Goal: Information Seeking & Learning: Learn about a topic

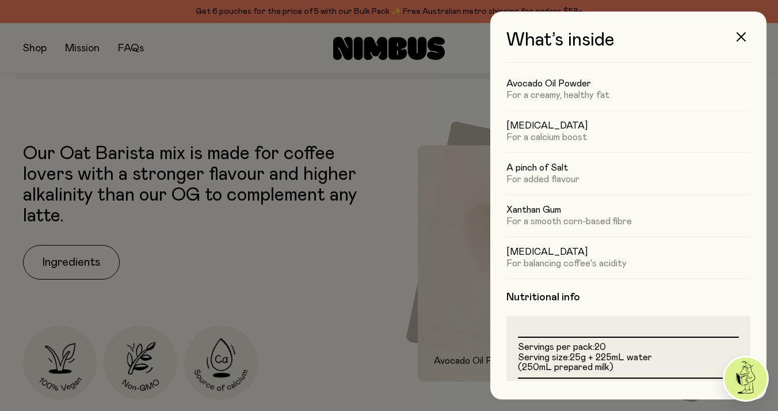
scroll to position [89, 0]
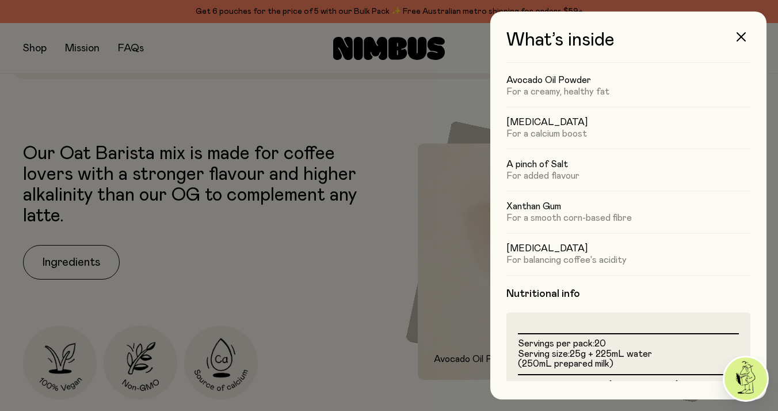
click at [333, 199] on div at bounding box center [389, 205] width 778 height 411
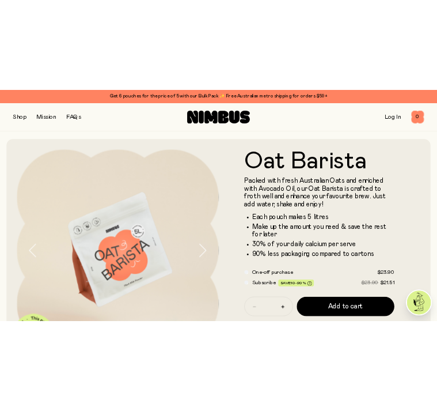
scroll to position [405, 0]
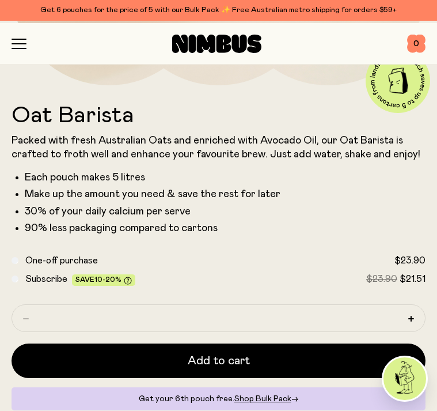
click at [15, 45] on icon "button" at bounding box center [19, 44] width 15 height 10
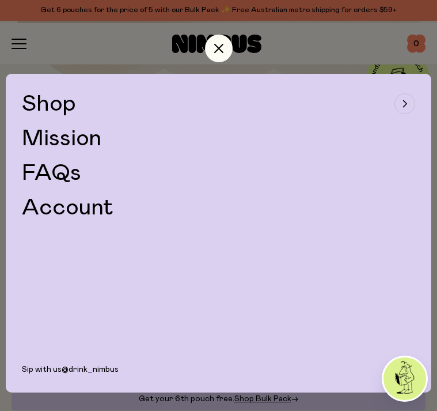
click at [405, 100] on div "button" at bounding box center [404, 103] width 21 height 21
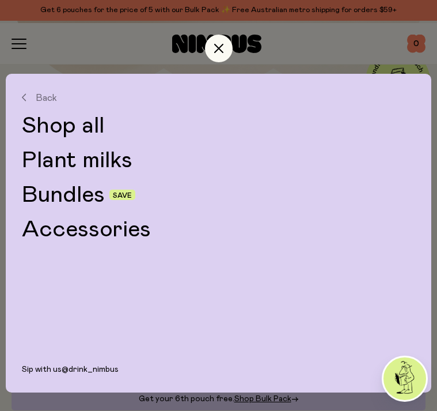
click at [69, 165] on link "Plant milks" at bounding box center [218, 160] width 393 height 23
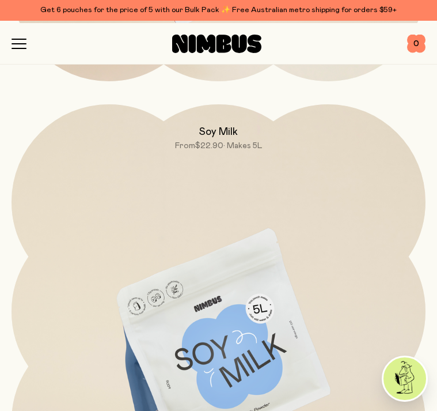
scroll to position [929, 0]
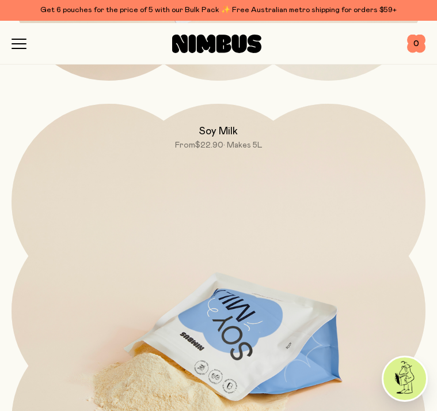
click at [213, 314] on img at bounding box center [219, 347] width 414 height 487
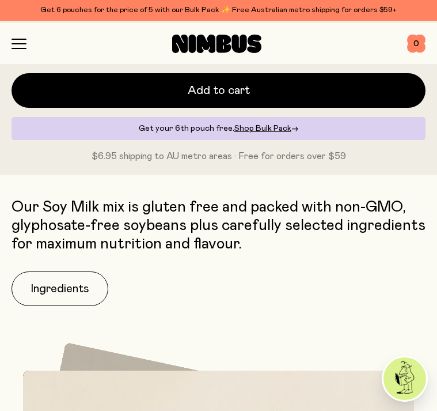
scroll to position [772, 0]
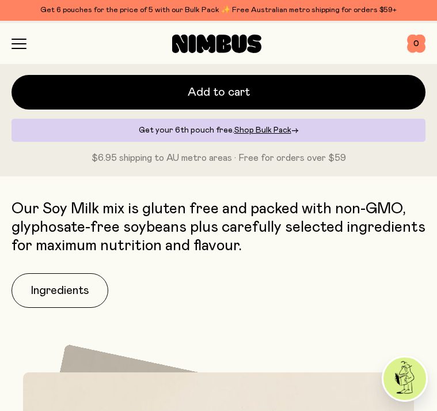
click at [12, 44] on icon "button" at bounding box center [19, 44] width 15 height 10
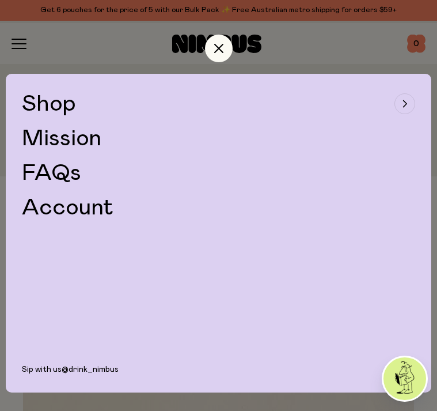
click at [400, 104] on div "button" at bounding box center [404, 103] width 21 height 21
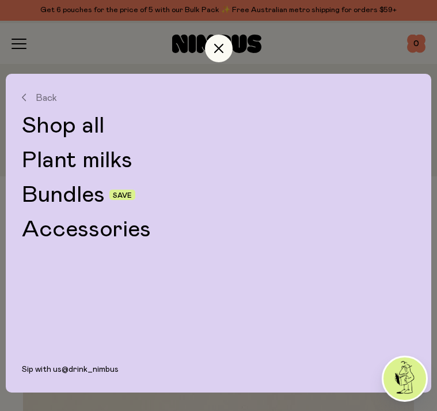
click at [70, 153] on link "Plant milks" at bounding box center [218, 160] width 393 height 23
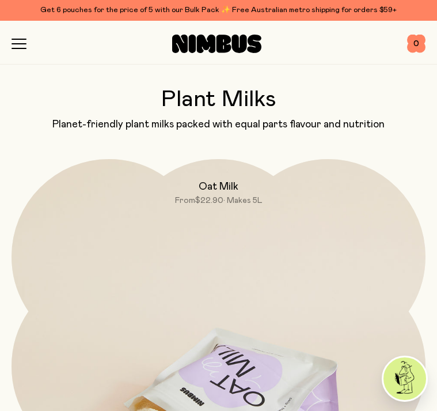
click at [212, 234] on img at bounding box center [219, 402] width 414 height 487
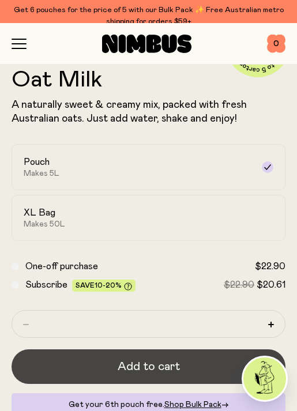
scroll to position [310, 0]
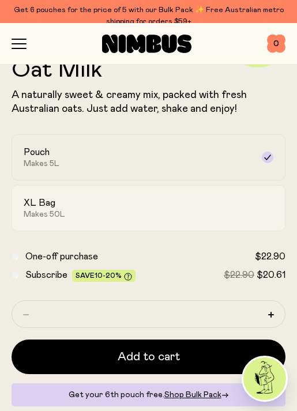
click at [61, 207] on div "XL Bag Makes 50L" at bounding box center [138, 208] width 229 height 22
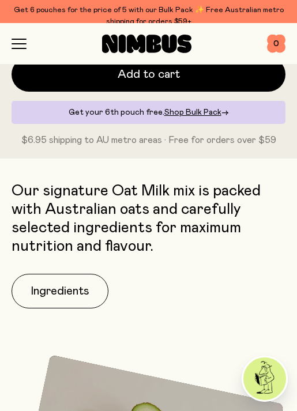
scroll to position [594, 0]
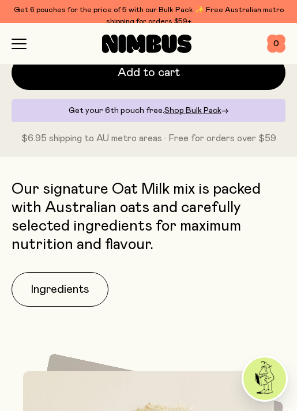
click at [20, 44] on icon "button" at bounding box center [19, 44] width 15 height 10
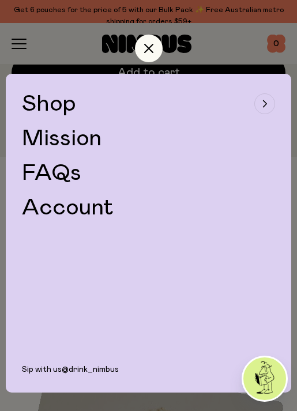
click at [76, 107] on button "Shop" at bounding box center [148, 103] width 253 height 23
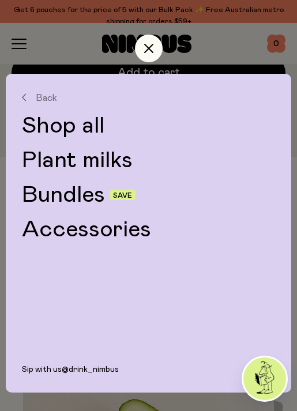
click at [63, 197] on link "Bundles" at bounding box center [63, 194] width 83 height 23
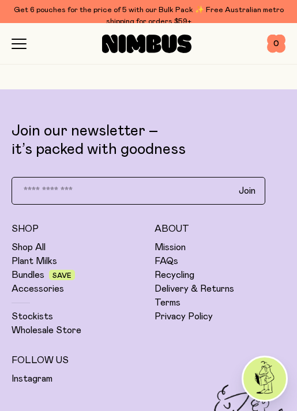
scroll to position [2172, 0]
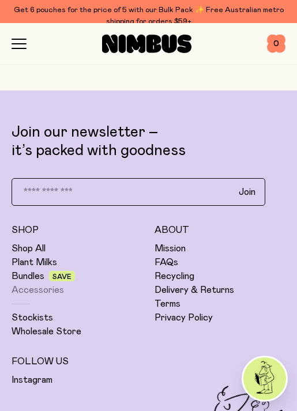
click at [35, 290] on link "Accessories" at bounding box center [38, 290] width 52 height 12
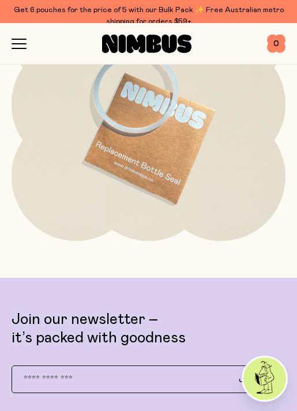
scroll to position [787, 0]
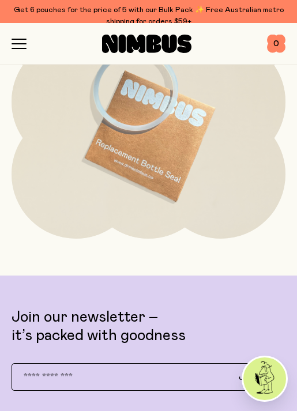
click at [25, 41] on icon "button" at bounding box center [19, 44] width 15 height 10
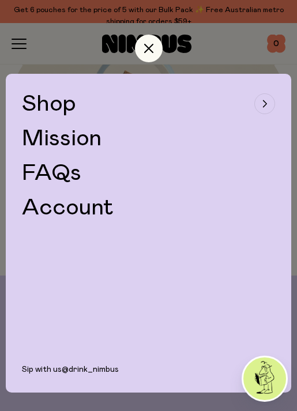
click at [54, 101] on span "Shop" at bounding box center [49, 103] width 54 height 23
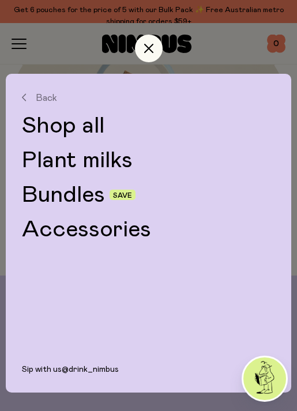
click at [73, 124] on link "Shop all" at bounding box center [148, 125] width 253 height 23
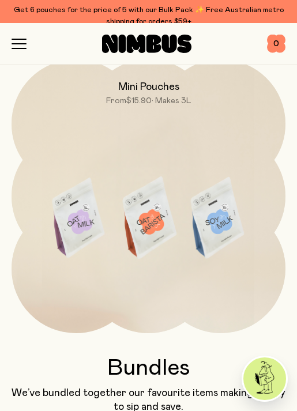
scroll to position [1005, 0]
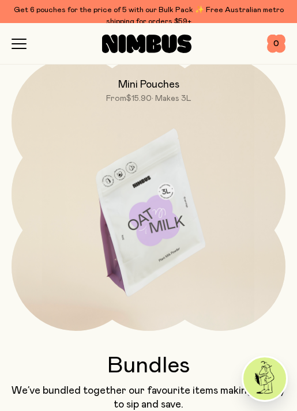
click at [130, 210] on img at bounding box center [148, 217] width 273 height 321
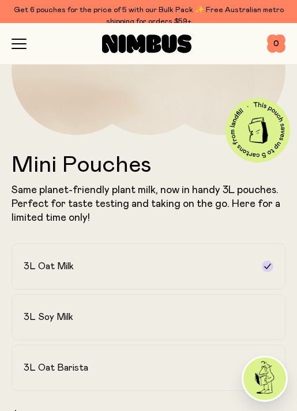
scroll to position [217, 0]
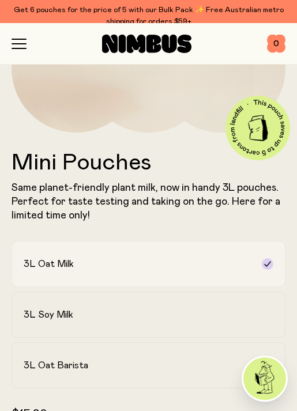
click at [82, 266] on div "3L Oat Milk" at bounding box center [138, 264] width 229 height 12
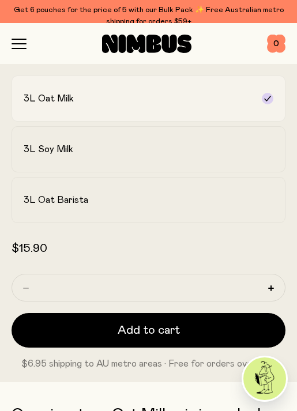
scroll to position [383, 0]
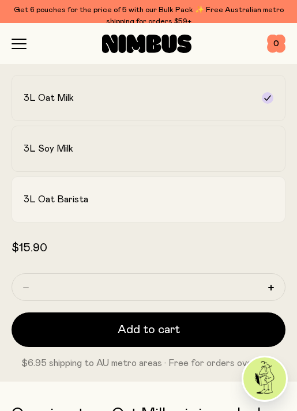
click at [66, 196] on h2 "3L Oat Barista" at bounding box center [56, 199] width 64 height 12
click at [64, 155] on label "3L Soy Milk" at bounding box center [148, 149] width 273 height 46
click at [79, 111] on label "3L Oat Milk" at bounding box center [148, 98] width 273 height 46
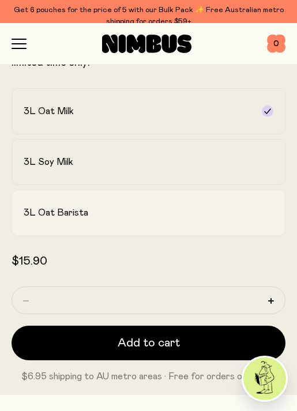
scroll to position [374, 0]
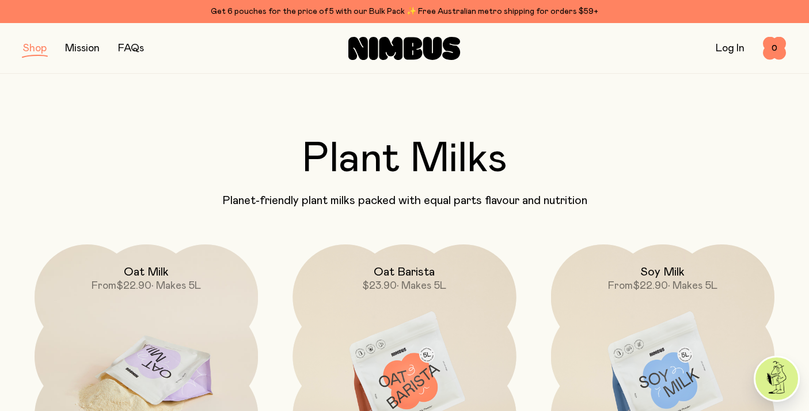
scroll to position [146, 0]
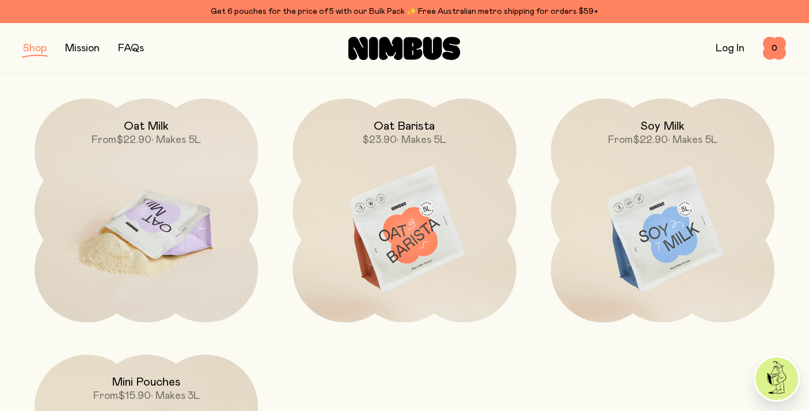
click at [145, 124] on h2 "Oat Milk" at bounding box center [146, 126] width 45 height 14
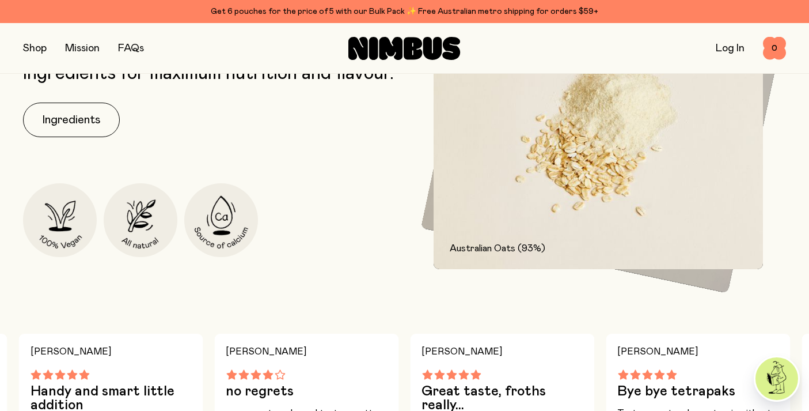
scroll to position [544, 0]
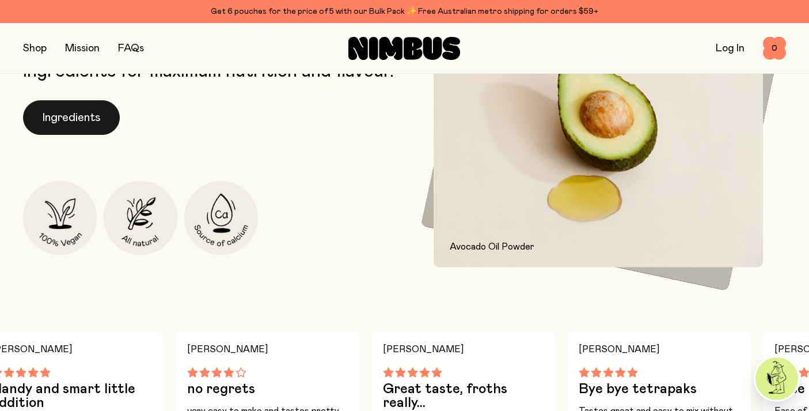
click at [77, 135] on button "Ingredients" at bounding box center [71, 117] width 97 height 35
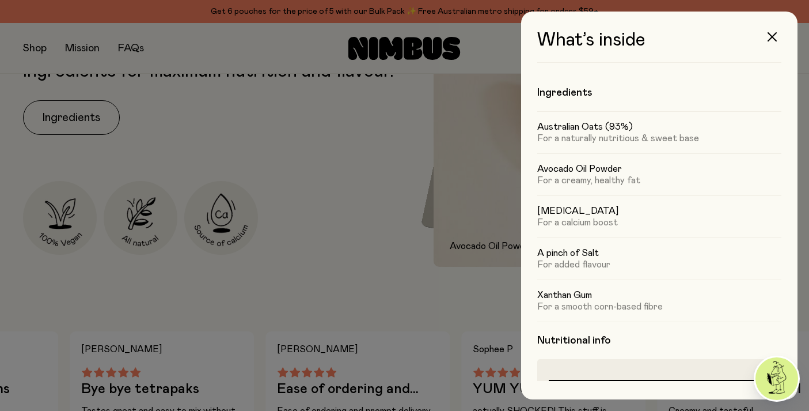
click at [316, 204] on div at bounding box center [404, 205] width 809 height 411
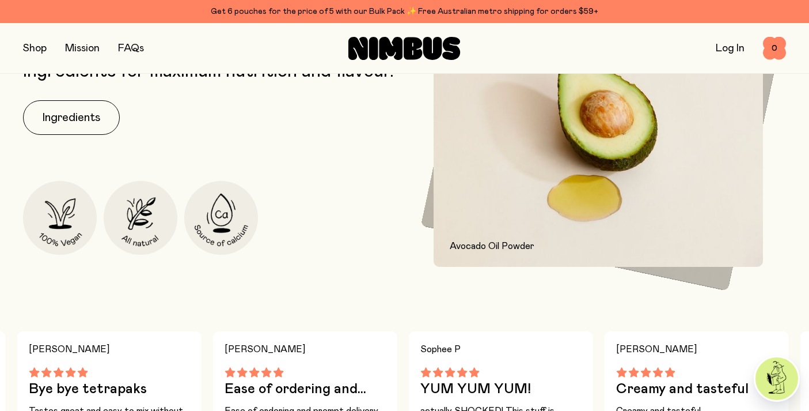
click at [33, 46] on button "button" at bounding box center [35, 48] width 24 height 16
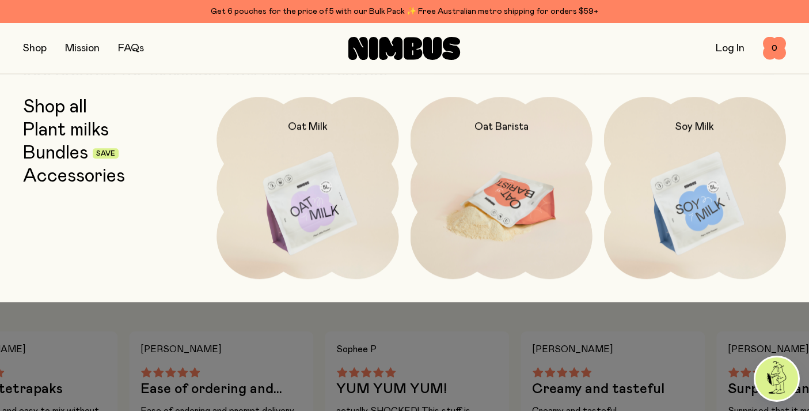
click at [524, 184] on img at bounding box center [502, 204] width 182 height 214
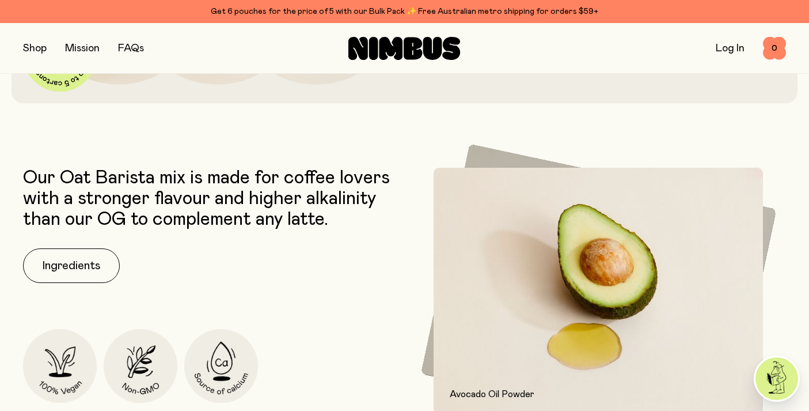
scroll to position [402, 0]
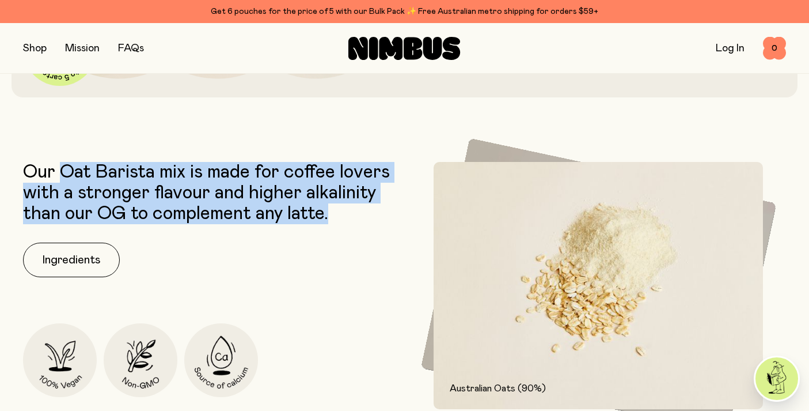
drag, startPoint x: 62, startPoint y: 172, endPoint x: 371, endPoint y: 229, distance: 313.8
click at [371, 229] on div "Our Oat Barista mix is made for coffee lovers with a stronger flavour and highe…" at bounding box center [211, 285] width 376 height 247
copy p "Oat Barista mix is made for coffee lovers with a stronger flavour and higher al…"
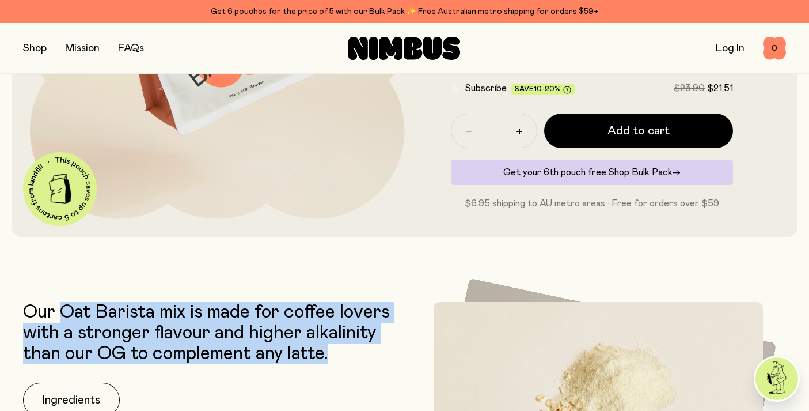
scroll to position [264, 0]
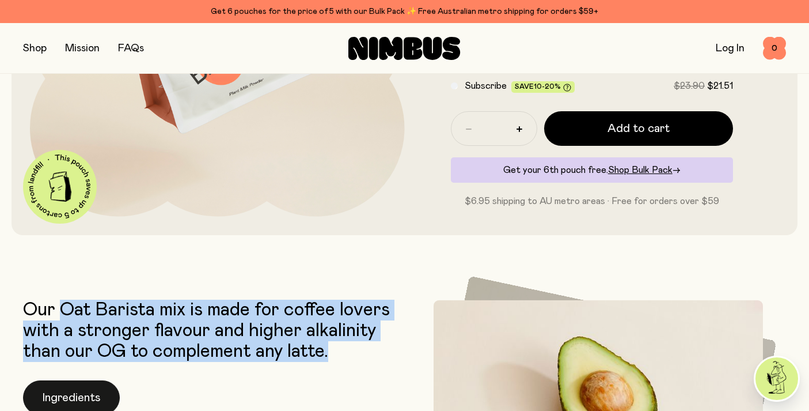
click at [71, 391] on button "Ingredients" at bounding box center [71, 397] width 97 height 35
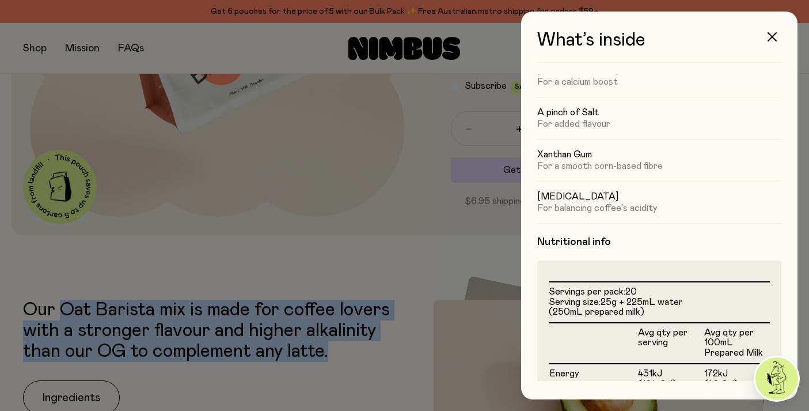
scroll to position [158, 0]
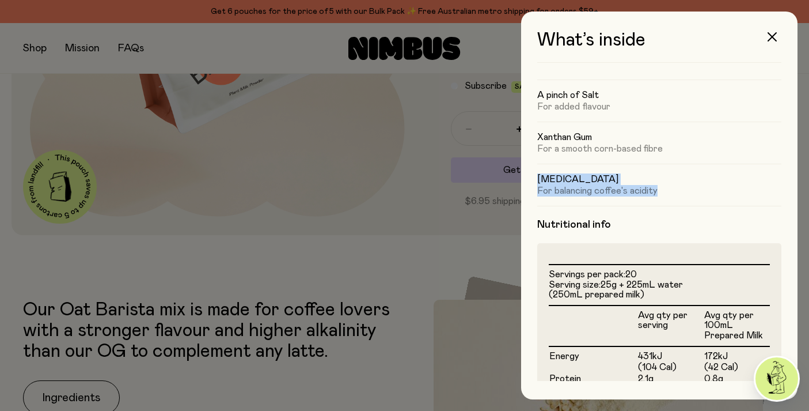
drag, startPoint x: 539, startPoint y: 180, endPoint x: 659, endPoint y: 192, distance: 120.4
click at [659, 192] on div "Sodium Carbonate For balancing coffee's acidity" at bounding box center [659, 185] width 244 height 42
copy div "Sodium Carbonate For balancing coffee's acidity"
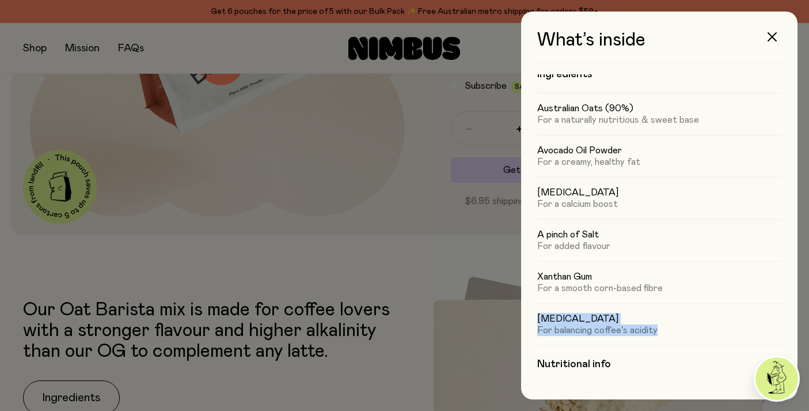
scroll to position [0, 0]
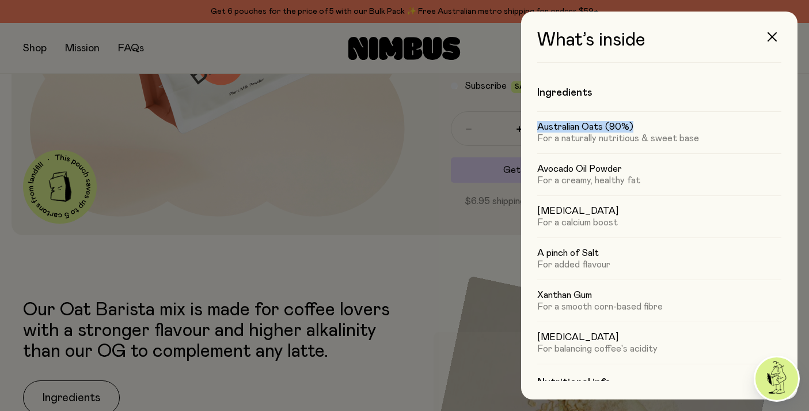
drag, startPoint x: 539, startPoint y: 124, endPoint x: 646, endPoint y: 123, distance: 107.1
click at [646, 123] on h5 "Australian Oats (90%)" at bounding box center [659, 127] width 244 height 12
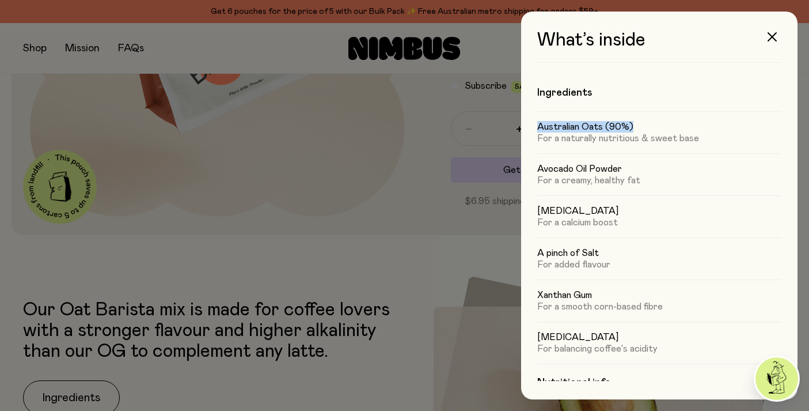
copy h5 "Australian Oats (90%)"
drag, startPoint x: 624, startPoint y: 167, endPoint x: 534, endPoint y: 168, distance: 89.2
click at [534, 168] on div "What’s inside Ingredients Australian Oats (90%) For a naturally nutritious & sw…" at bounding box center [659, 205] width 276 height 387
copy h5 "Avocado Oil Powder"
drag, startPoint x: 620, startPoint y: 211, endPoint x: 539, endPoint y: 211, distance: 80.6
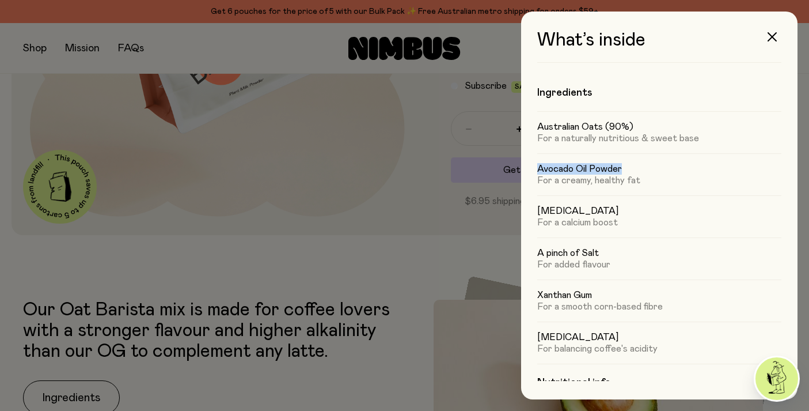
click at [539, 211] on h5 "[MEDICAL_DATA]" at bounding box center [659, 211] width 244 height 12
copy h5 "[MEDICAL_DATA]"
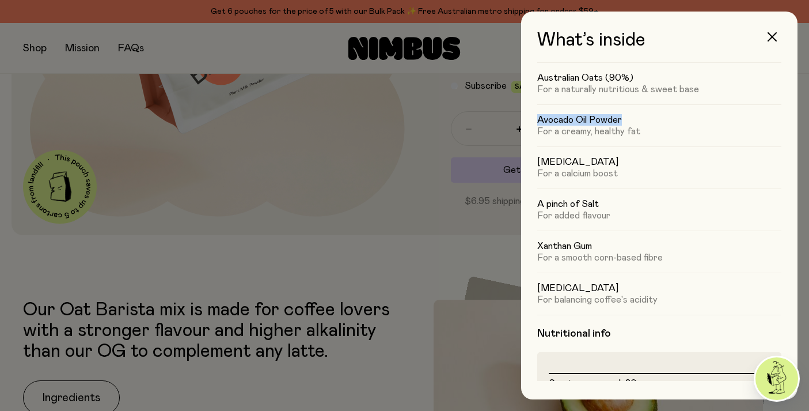
scroll to position [53, 0]
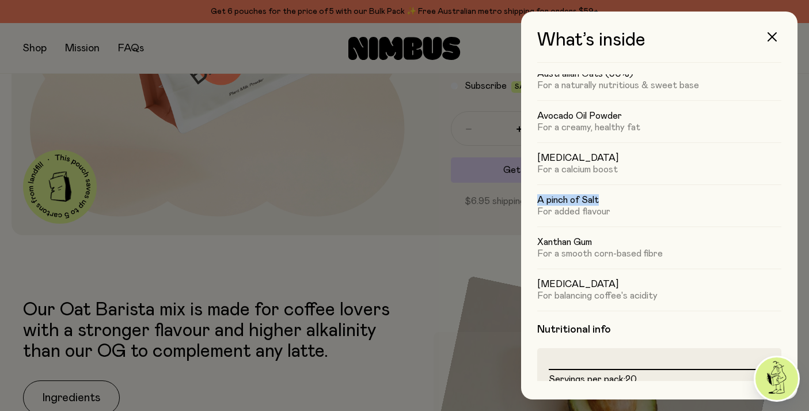
drag, startPoint x: 602, startPoint y: 199, endPoint x: 531, endPoint y: 196, distance: 71.5
click at [531, 196] on div "What’s inside Ingredients Australian Oats (90%) For a naturally nutritious & sw…" at bounding box center [659, 205] width 276 height 387
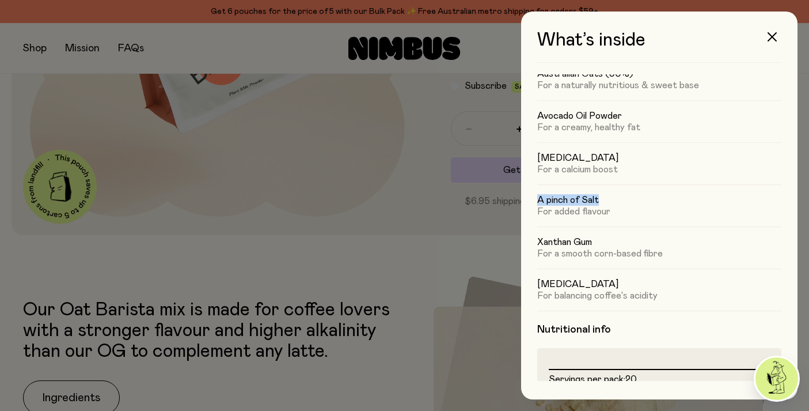
copy h5 "A pinch of Salt"
drag, startPoint x: 597, startPoint y: 242, endPoint x: 533, endPoint y: 242, distance: 64.5
click at [533, 242] on div "What’s inside Ingredients Australian Oats (90%) For a naturally nutritious & sw…" at bounding box center [659, 205] width 276 height 387
copy h5 "Xanthan Gum"
drag, startPoint x: 616, startPoint y: 284, endPoint x: 530, endPoint y: 282, distance: 85.8
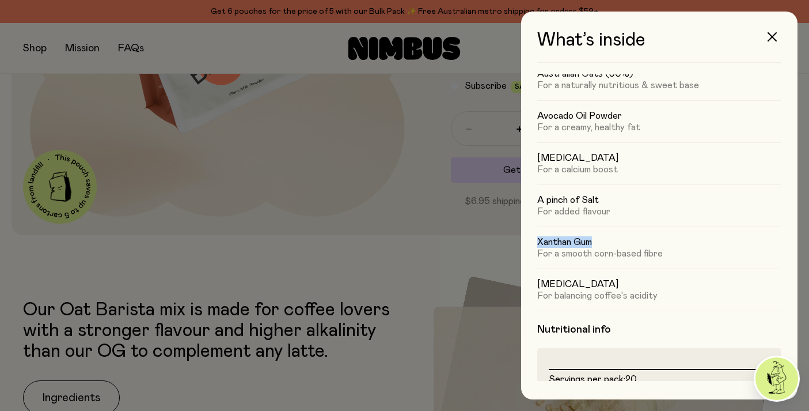
click at [530, 282] on div "What’s inside Ingredients Australian Oats (90%) For a naturally nutritious & sw…" at bounding box center [659, 205] width 276 height 387
copy h5 "[MEDICAL_DATA]"
click at [395, 71] on div at bounding box center [404, 205] width 809 height 411
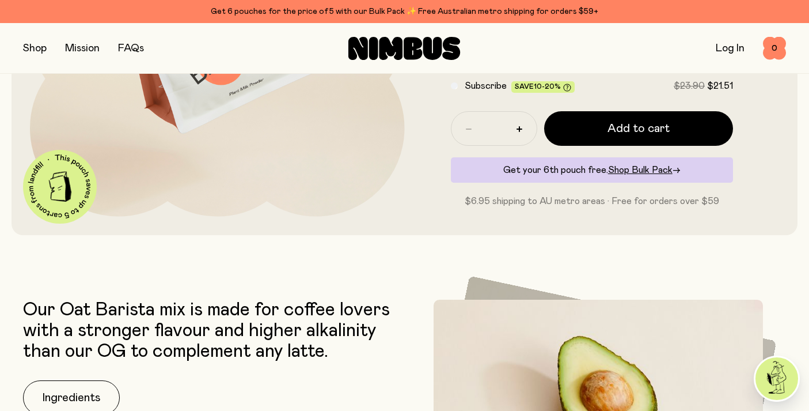
click at [33, 48] on button "button" at bounding box center [35, 48] width 24 height 16
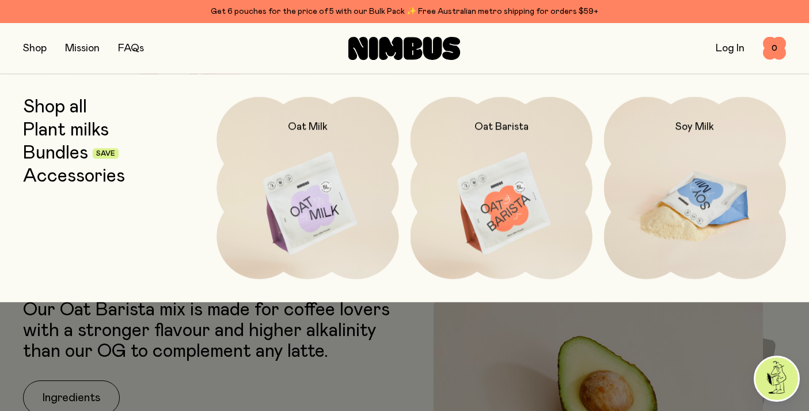
click at [682, 169] on img at bounding box center [695, 204] width 182 height 214
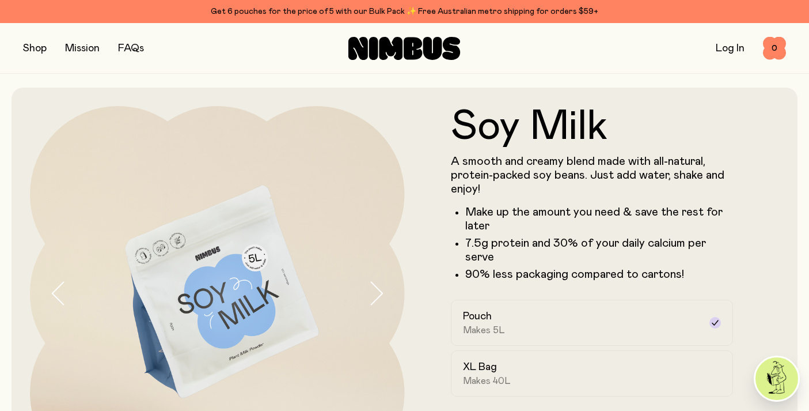
click at [34, 50] on button "button" at bounding box center [35, 48] width 24 height 16
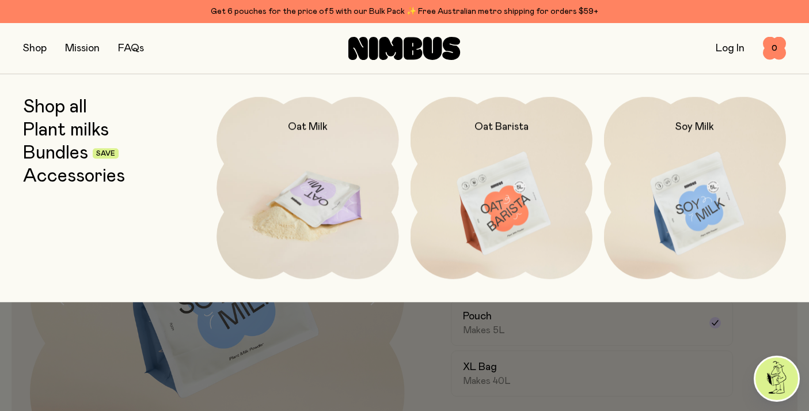
click at [286, 202] on img at bounding box center [307, 204] width 182 height 214
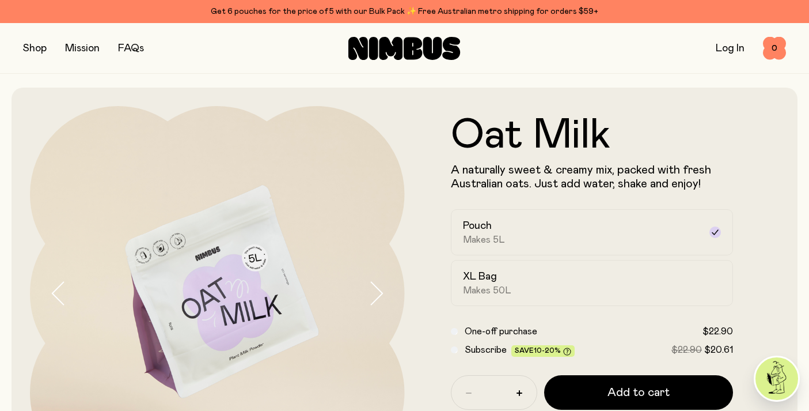
click at [33, 42] on button "button" at bounding box center [35, 48] width 24 height 16
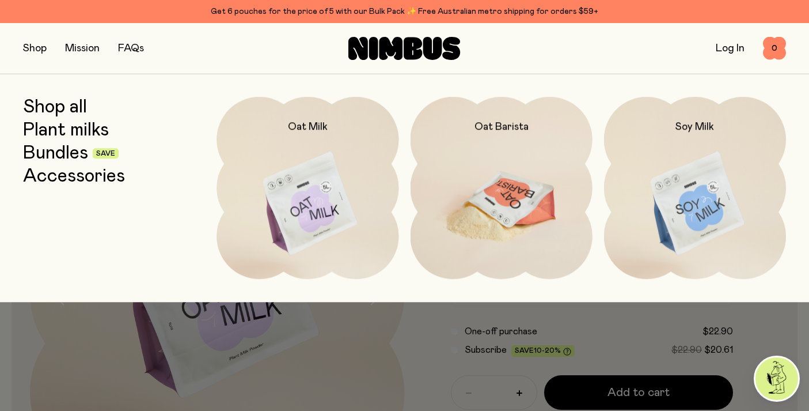
click at [452, 191] on img at bounding box center [502, 204] width 182 height 214
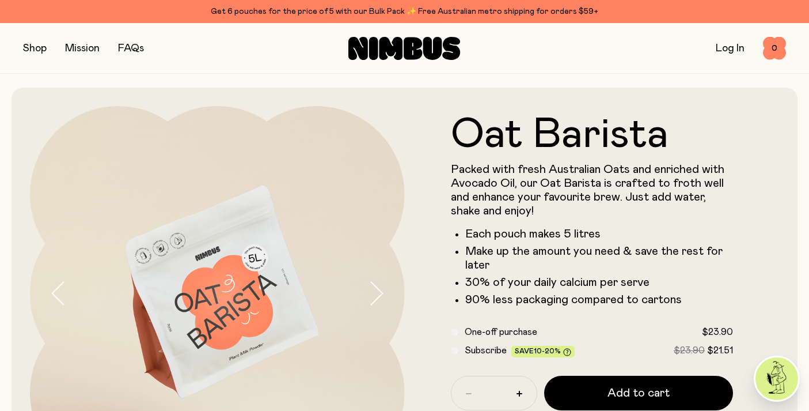
click at [35, 52] on button "button" at bounding box center [35, 48] width 24 height 16
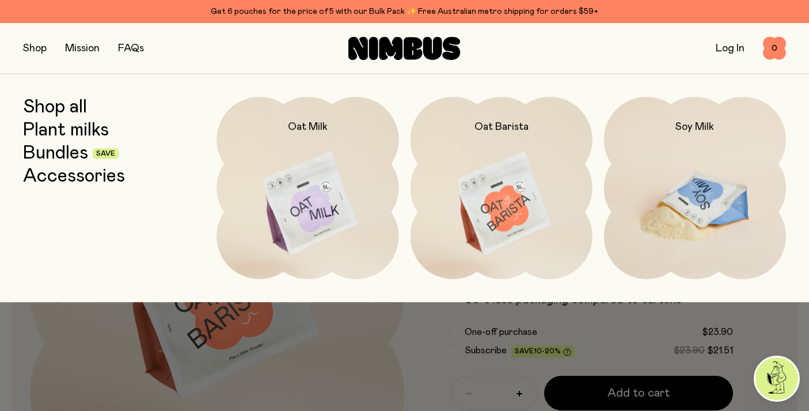
click at [686, 187] on img at bounding box center [695, 204] width 182 height 214
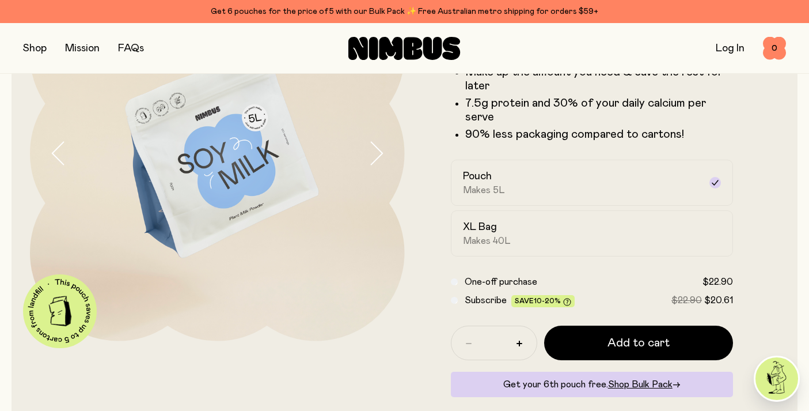
scroll to position [136, 0]
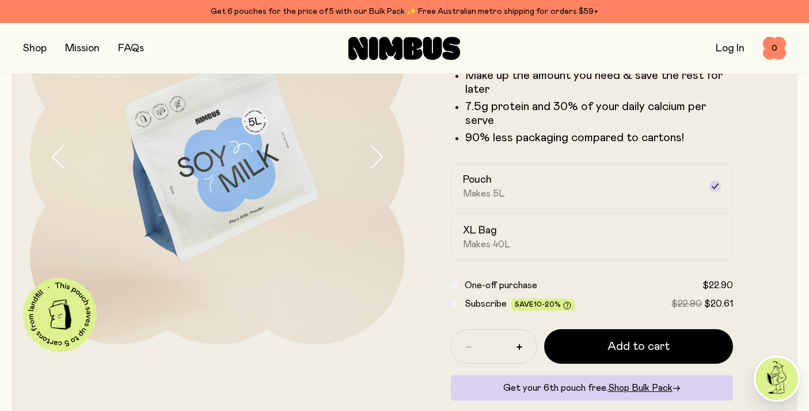
click at [28, 48] on button "button" at bounding box center [35, 48] width 24 height 16
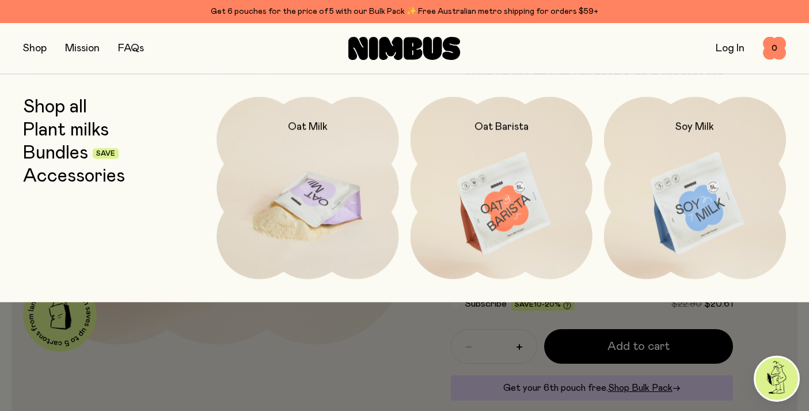
click at [304, 202] on img at bounding box center [307, 204] width 182 height 214
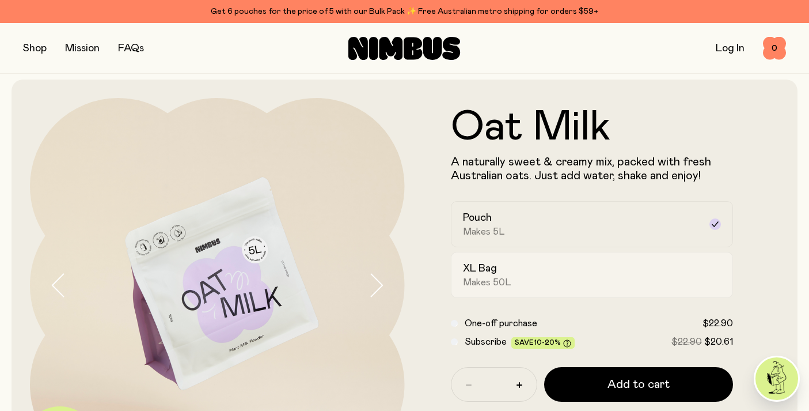
scroll to position [5, 0]
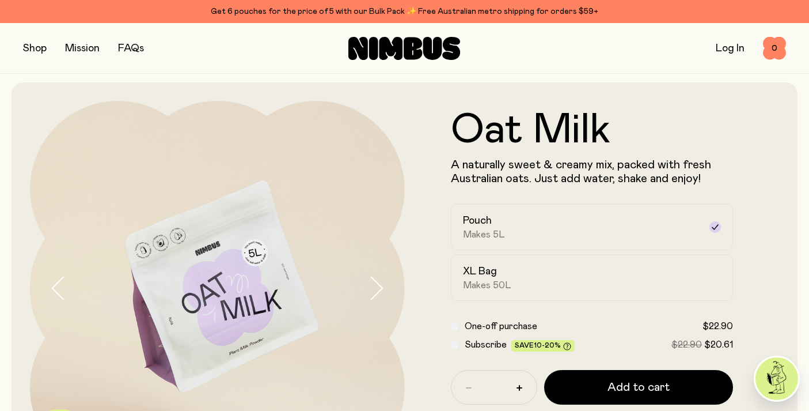
click at [36, 48] on button "button" at bounding box center [35, 48] width 24 height 16
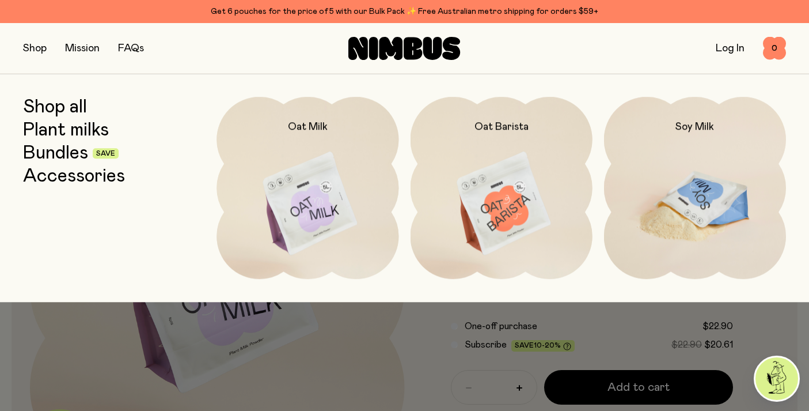
click at [653, 184] on img at bounding box center [695, 204] width 182 height 214
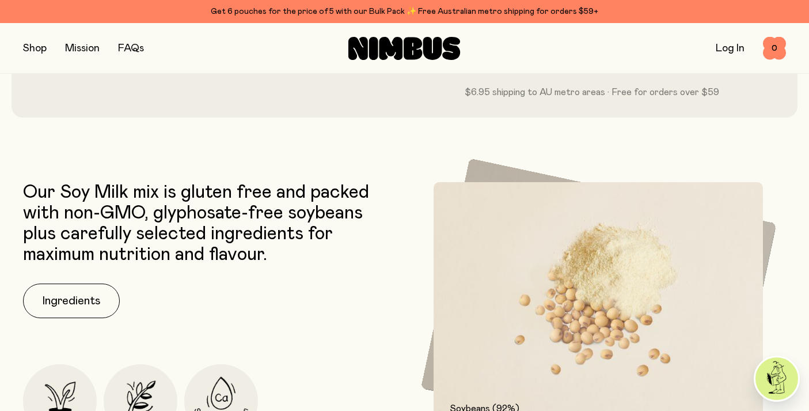
scroll to position [466, 0]
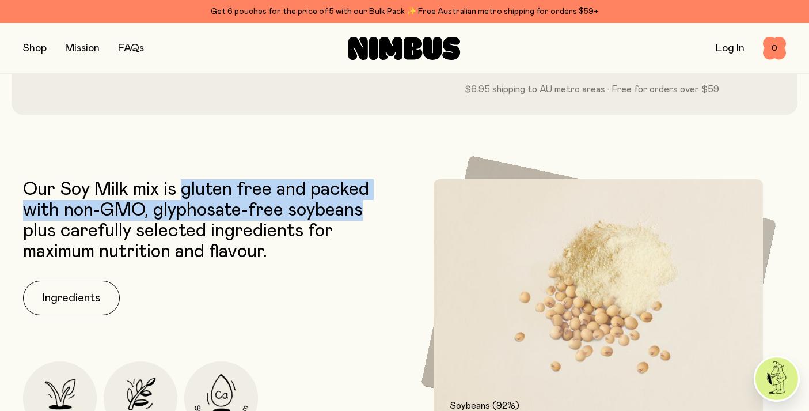
drag, startPoint x: 185, startPoint y: 190, endPoint x: 373, endPoint y: 215, distance: 189.3
click at [373, 215] on p "Our Soy Milk mix is gluten free and packed with non-GMO, glyphosate-free soybea…" at bounding box center [211, 220] width 376 height 83
copy p "gluten free and packed with non-GMO, glyphosate-free soybeans"
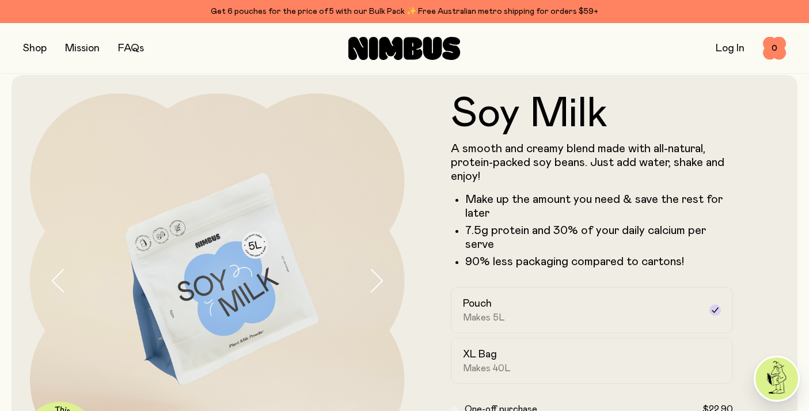
scroll to position [16, 0]
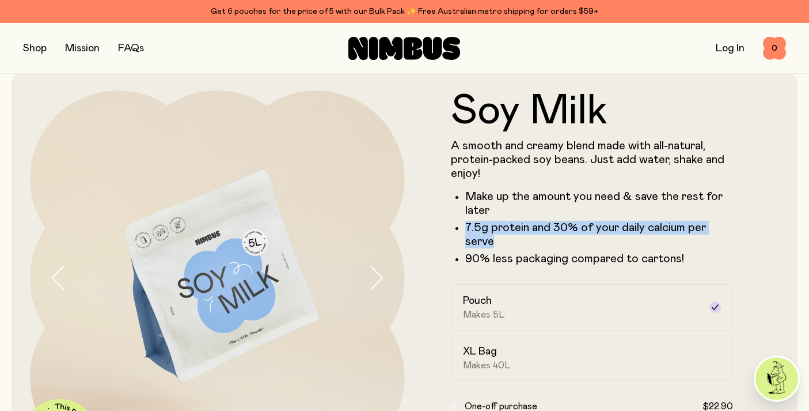
drag, startPoint x: 466, startPoint y: 226, endPoint x: 492, endPoint y: 241, distance: 29.9
click at [492, 241] on li "7.5g protein and 30% of your daily calcium per serve" at bounding box center [599, 235] width 268 height 28
copy li "7.5g protein and 30% of your daily calcium per serve"
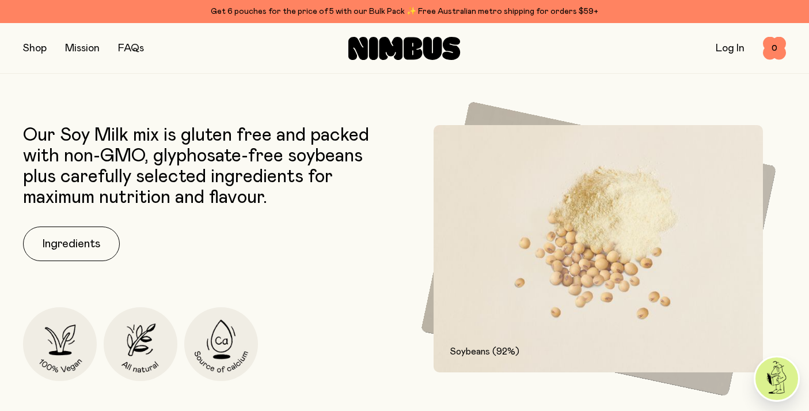
scroll to position [524, 0]
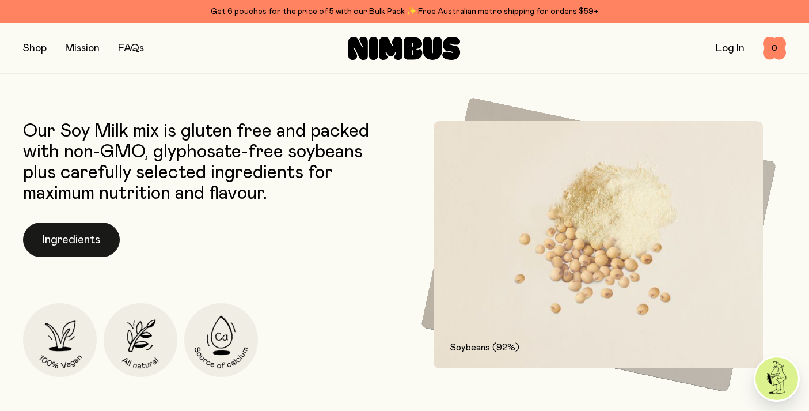
click at [82, 238] on button "Ingredients" at bounding box center [71, 239] width 97 height 35
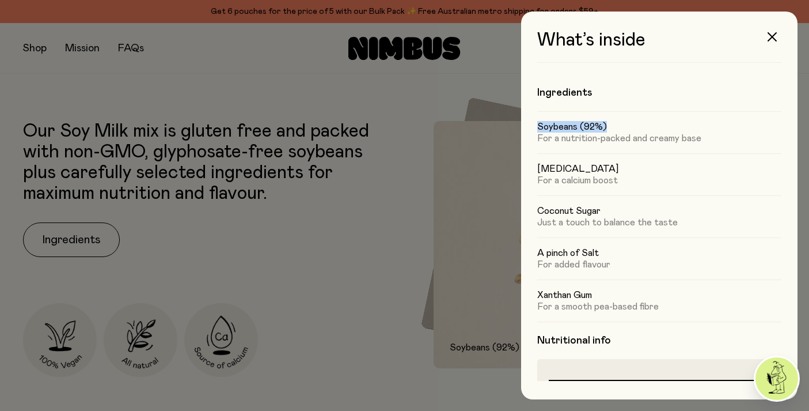
drag, startPoint x: 535, startPoint y: 127, endPoint x: 618, endPoint y: 124, distance: 82.4
click at [618, 124] on div "What’s inside Ingredients Soybeans (92%) For a nutrition-packed and creamy base…" at bounding box center [659, 205] width 276 height 387
drag, startPoint x: 619, startPoint y: 168, endPoint x: 539, endPoint y: 168, distance: 80.0
click at [539, 168] on h5 "[MEDICAL_DATA]" at bounding box center [659, 169] width 244 height 12
drag, startPoint x: 601, startPoint y: 212, endPoint x: 538, endPoint y: 207, distance: 62.9
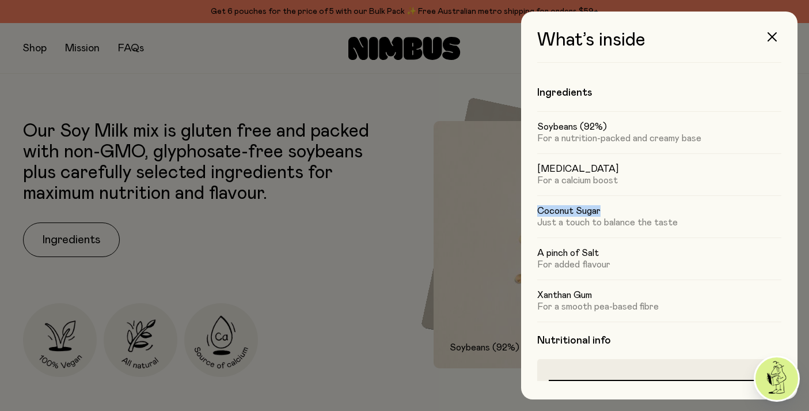
click at [538, 207] on h5 "Coconut Sugar" at bounding box center [659, 211] width 244 height 12
drag, startPoint x: 602, startPoint y: 251, endPoint x: 537, endPoint y: 250, distance: 65.6
click at [537, 250] on div "What’s inside Ingredients Soybeans (92%) For a nutrition-packed and creamy base…" at bounding box center [659, 205] width 276 height 387
drag, startPoint x: 596, startPoint y: 292, endPoint x: 538, endPoint y: 295, distance: 58.2
click at [538, 295] on h5 "Xanthan Gum" at bounding box center [659, 295] width 244 height 12
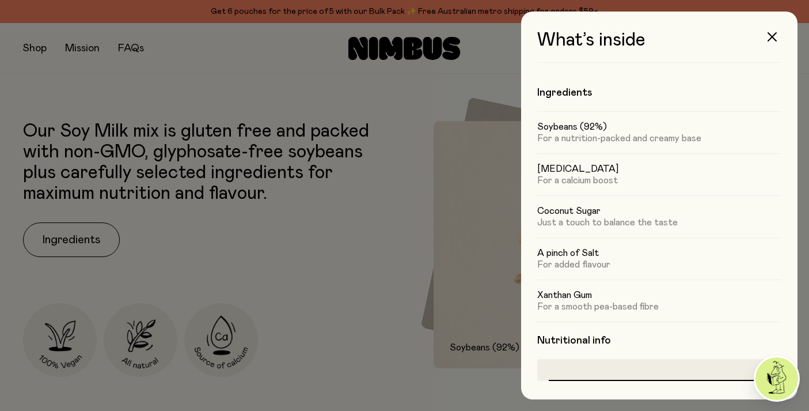
click at [239, 239] on div at bounding box center [404, 205] width 809 height 411
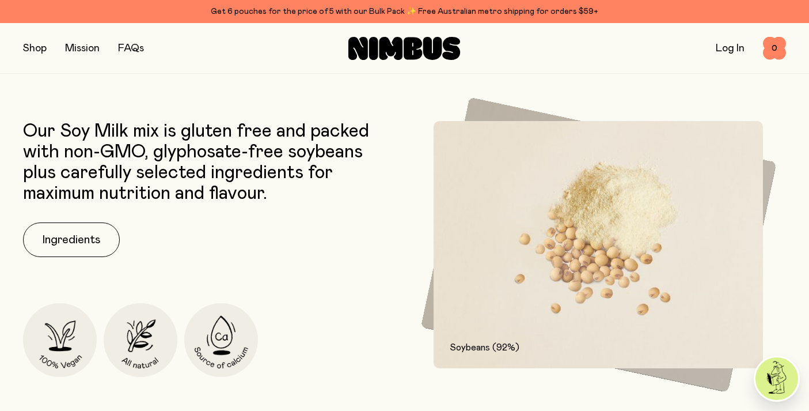
click at [33, 47] on button "button" at bounding box center [35, 48] width 24 height 16
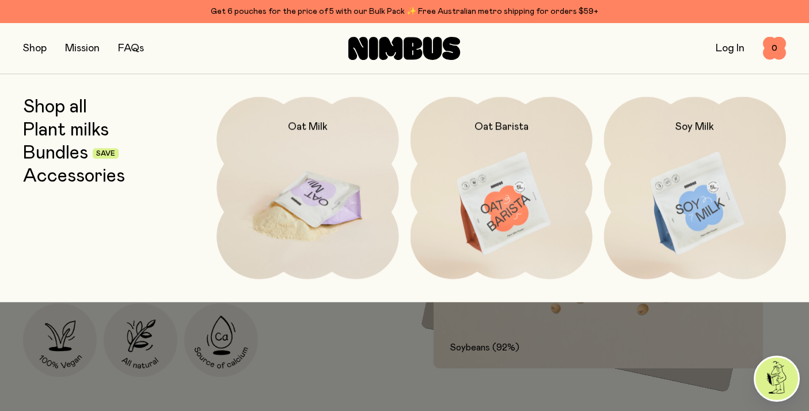
click at [305, 183] on img at bounding box center [307, 204] width 182 height 214
